Goal: Entertainment & Leisure: Consume media (video, audio)

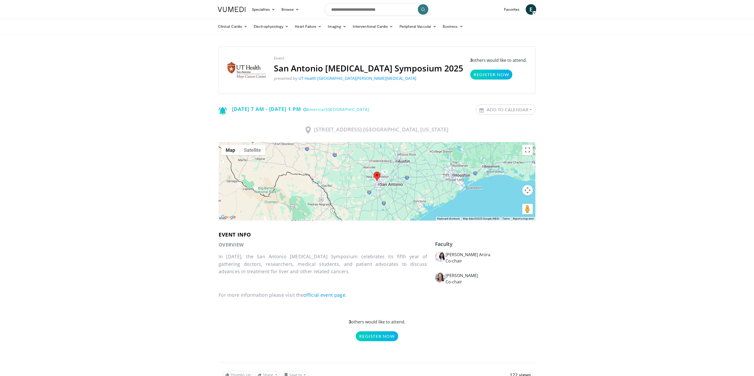
scroll to position [110, 0]
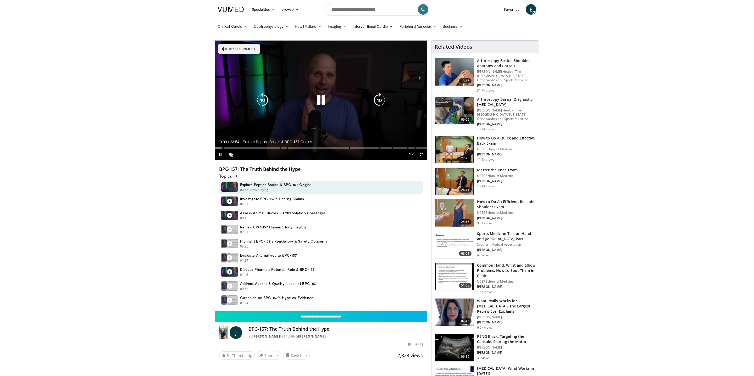
click at [311, 100] on div "Video Player" at bounding box center [320, 100] width 127 height 10
click at [316, 98] on icon "Video Player" at bounding box center [321, 100] width 15 height 15
